Goal: Find specific page/section: Find specific page/section

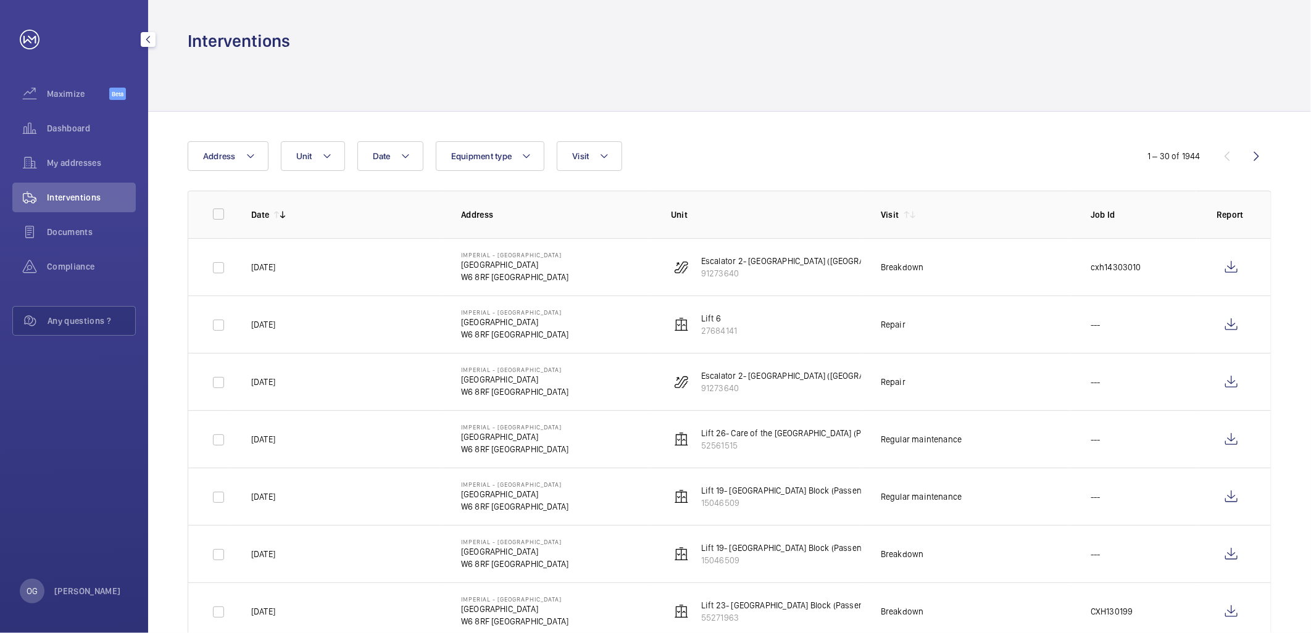
click at [109, 189] on div "Interventions" at bounding box center [73, 198] width 123 height 30
click at [98, 200] on span "Interventions" at bounding box center [91, 197] width 89 height 12
drag, startPoint x: 73, startPoint y: 235, endPoint x: 68, endPoint y: 221, distance: 14.2
click at [70, 231] on span "Documents" at bounding box center [91, 232] width 89 height 12
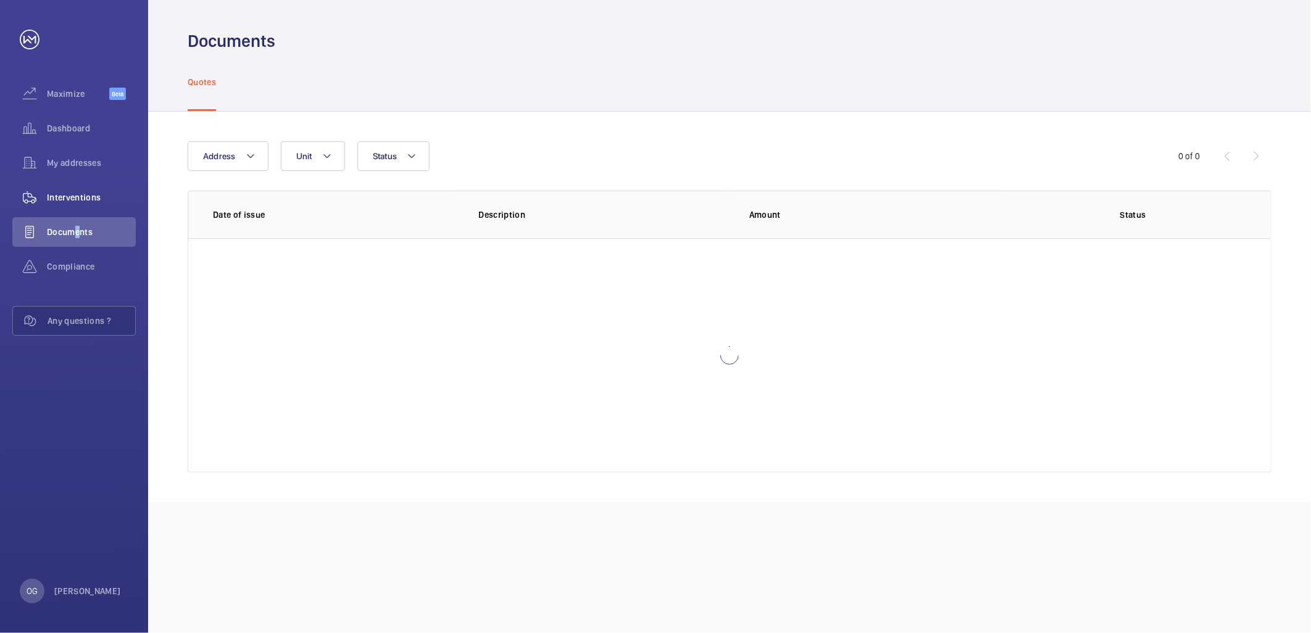
drag, startPoint x: 68, startPoint y: 221, endPoint x: 71, endPoint y: 199, distance: 21.7
click at [71, 199] on span "Interventions" at bounding box center [91, 197] width 89 height 12
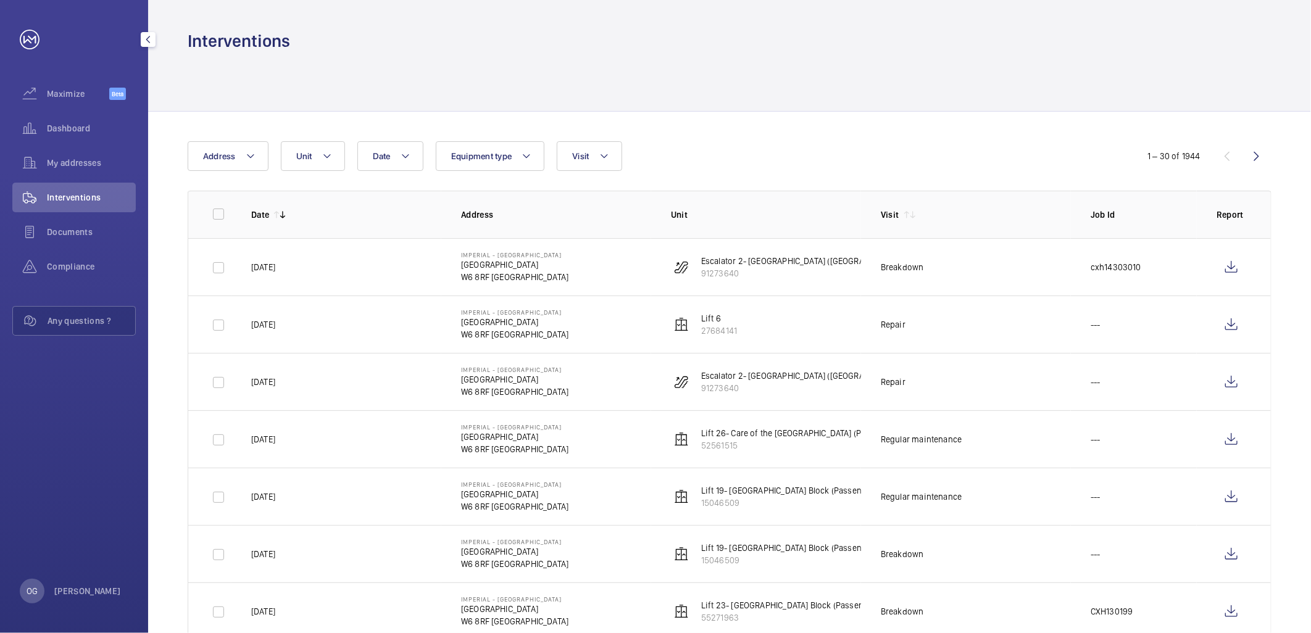
click at [62, 196] on span "Interventions" at bounding box center [91, 197] width 89 height 12
